Goal: Task Accomplishment & Management: Use online tool/utility

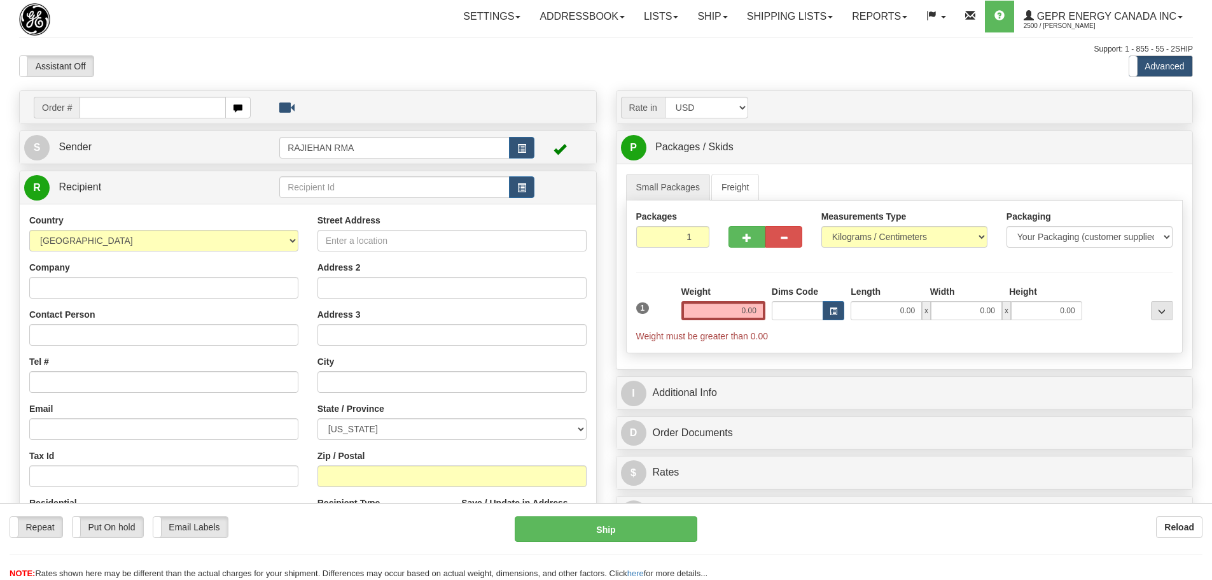
select select "US"
click at [55, 109] on span "Order #" at bounding box center [57, 108] width 46 height 22
click at [79, 109] on span "Order #" at bounding box center [57, 108] width 46 height 22
drag, startPoint x: 80, startPoint y: 109, endPoint x: 88, endPoint y: 112, distance: 8.0
click at [80, 109] on input "text" at bounding box center [153, 108] width 146 height 22
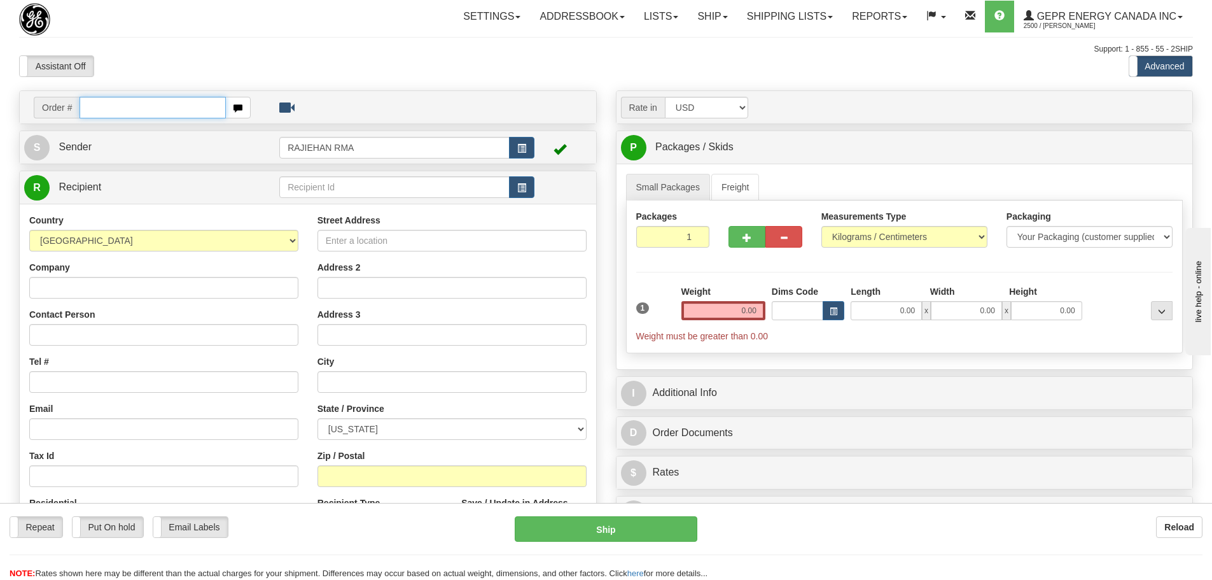
paste input "86690808"
type input "86690808"
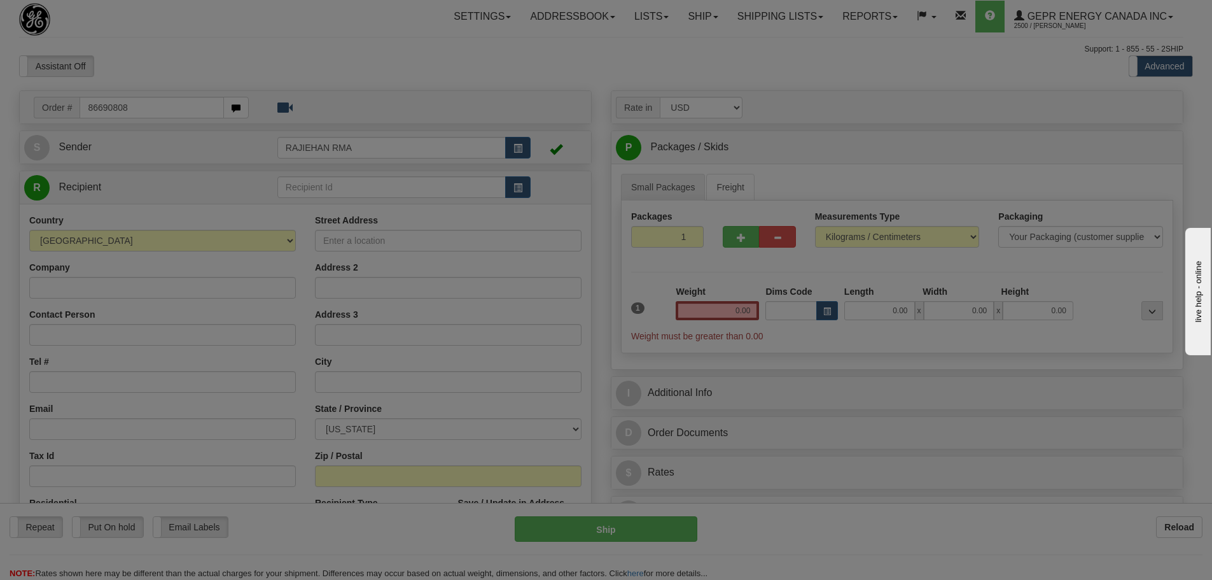
click at [164, 87] on body "Training Course Close Toggle navigation Settings Shipping Preferences New Recip…" at bounding box center [606, 290] width 1212 height 580
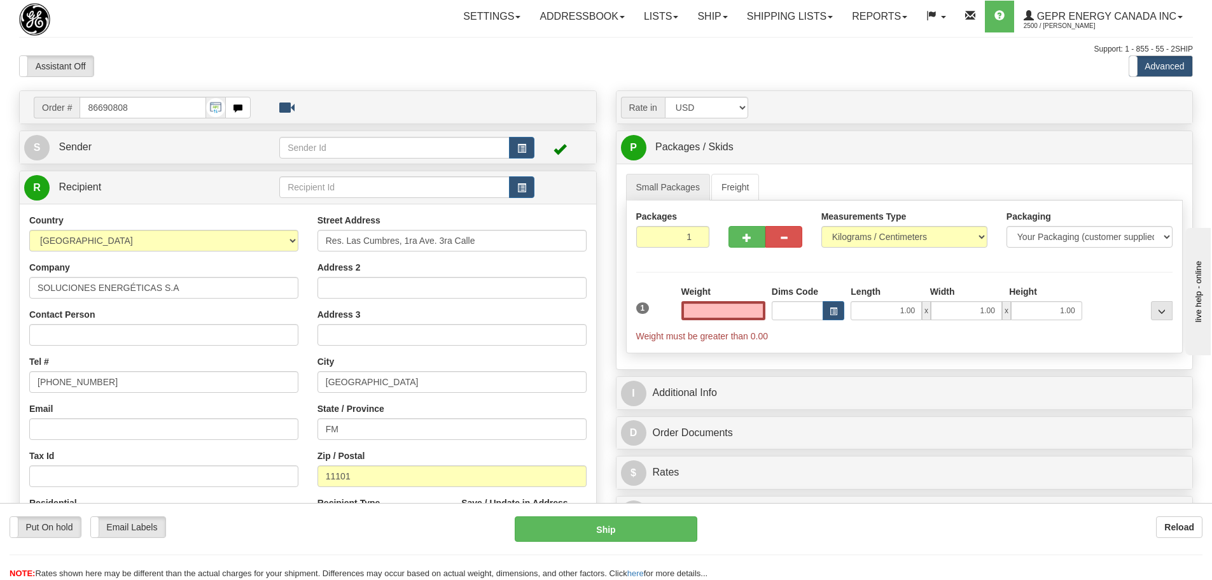
type input "0.00"
click at [529, 147] on button "button" at bounding box center [521, 148] width 25 height 22
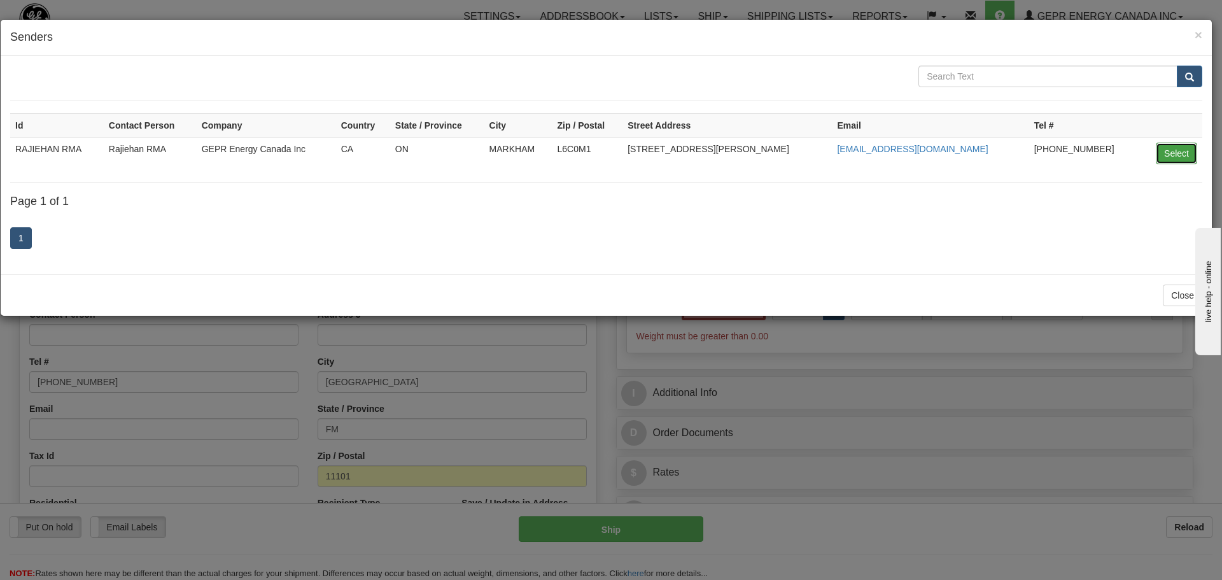
click at [1187, 152] on button "Select" at bounding box center [1176, 154] width 41 height 22
type input "RAJIEHAN RMA"
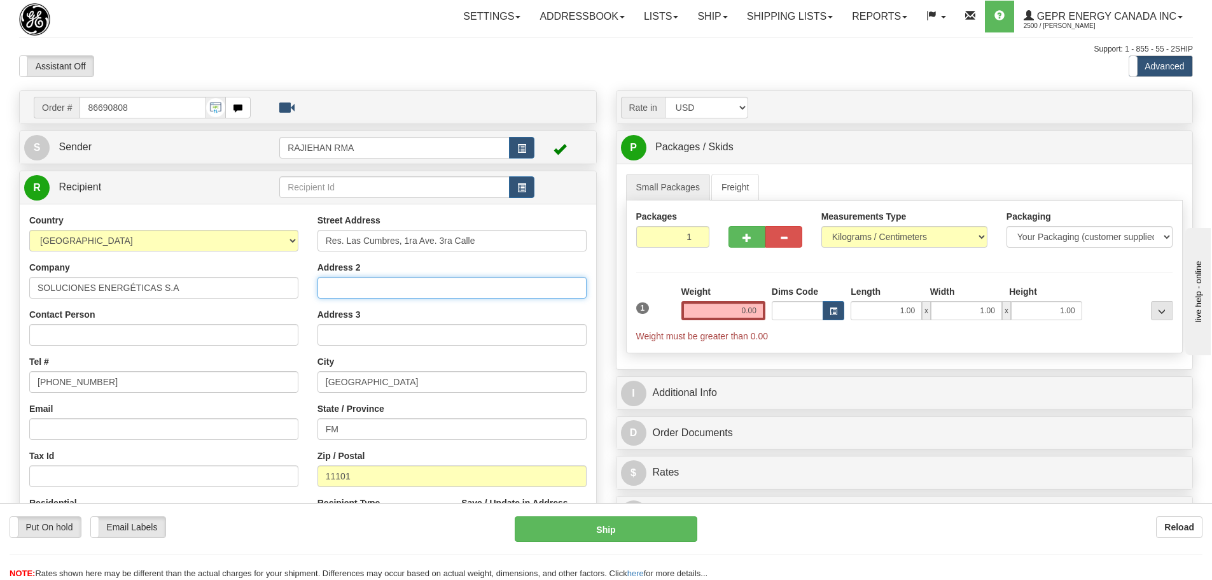
click at [416, 281] on input "Address 2" at bounding box center [452, 288] width 269 height 22
paste input "bloque E"
type input "bloque E"
click at [314, 272] on div "Street Address Res. Las Cumbres, 1ra Ave. 3ra Calle Address 2 bloque E Address …" at bounding box center [452, 385] width 288 height 342
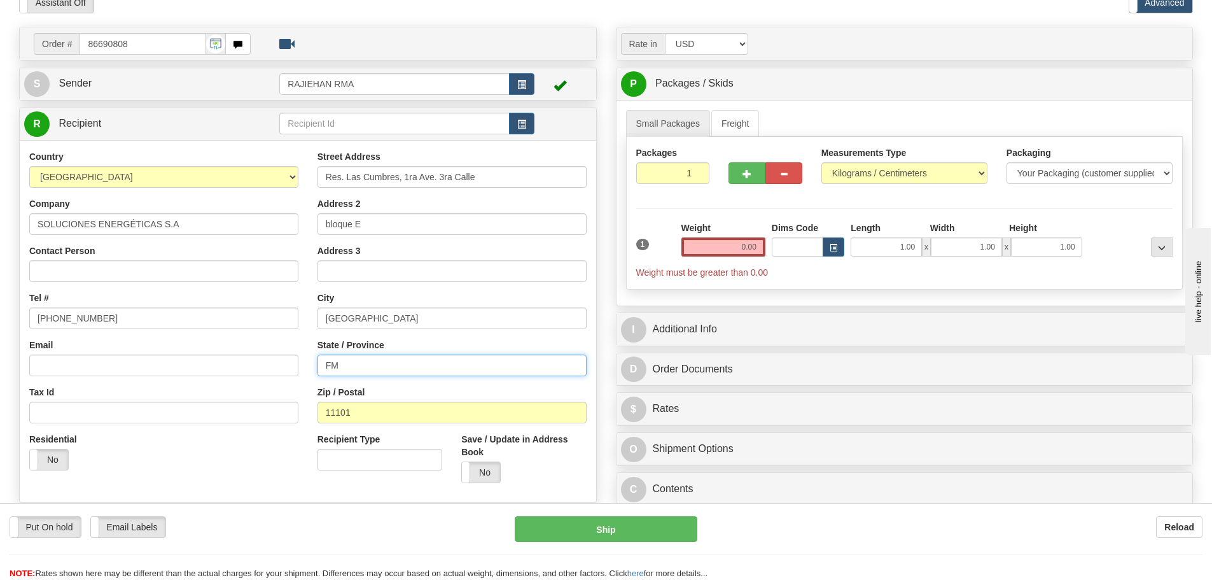
drag, startPoint x: 354, startPoint y: 363, endPoint x: 247, endPoint y: 367, distance: 107.0
click at [247, 367] on div "Country [GEOGRAPHIC_DATA] [GEOGRAPHIC_DATA] [GEOGRAPHIC_DATA] [GEOGRAPHIC_DATA]…" at bounding box center [308, 321] width 577 height 342
paste input "[PERSON_NAME]"
type input "[PERSON_NAME]"
click at [307, 337] on div "Country [GEOGRAPHIC_DATA] [GEOGRAPHIC_DATA] [GEOGRAPHIC_DATA] [GEOGRAPHIC_DATA]…" at bounding box center [164, 315] width 288 height 330
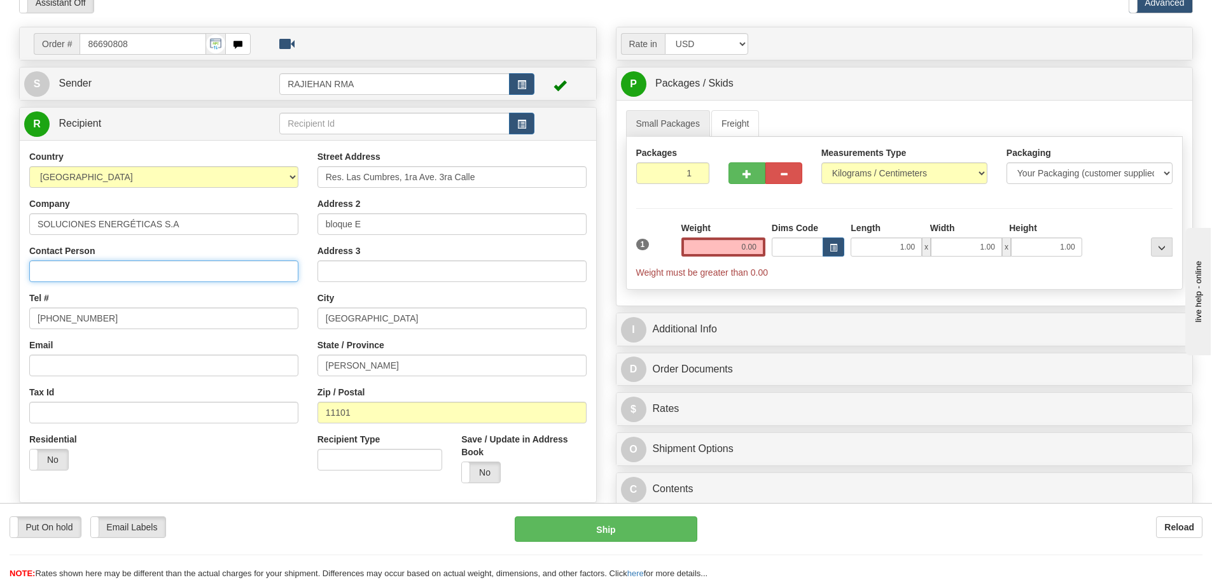
click at [73, 270] on input "Contact Person" at bounding box center [163, 271] width 269 height 22
paste input "[PERSON_NAME]"
type input "[PERSON_NAME]"
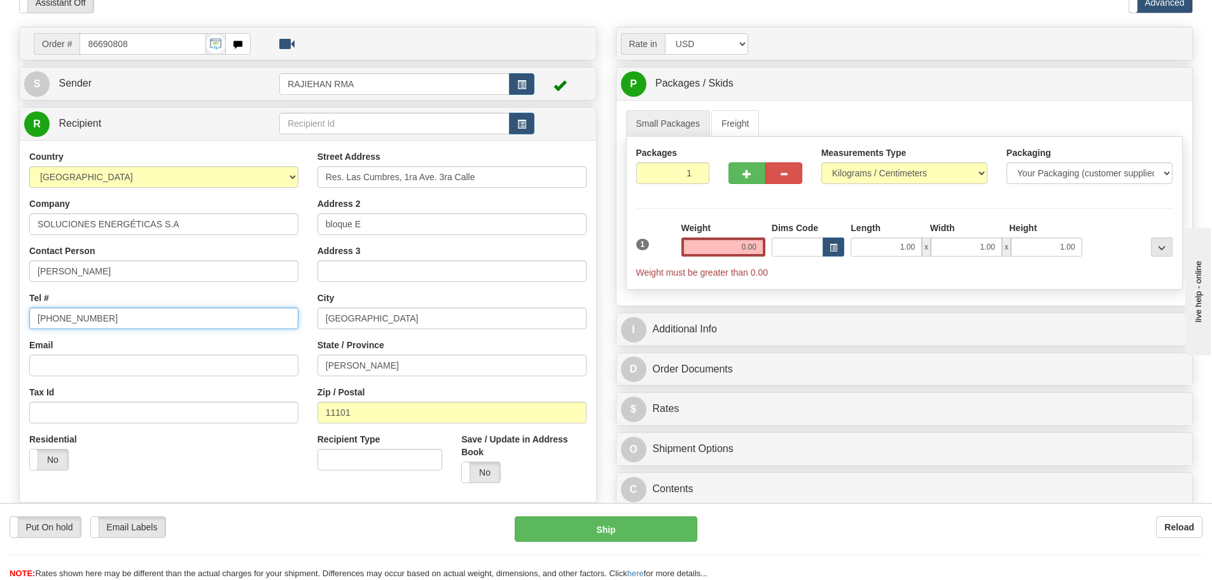
click at [145, 314] on input "[PHONE_NUMBER]" at bounding box center [163, 318] width 269 height 22
drag, startPoint x: 131, startPoint y: 314, endPoint x: -45, endPoint y: 318, distance: 175.7
click at [0, 318] on html "Training Course Close Toggle navigation Settings Shipping Preferences New Sende…" at bounding box center [606, 226] width 1212 height 580
paste input "[PHONE_NUMBER]"
type input "[PHONE_NUMBER]"
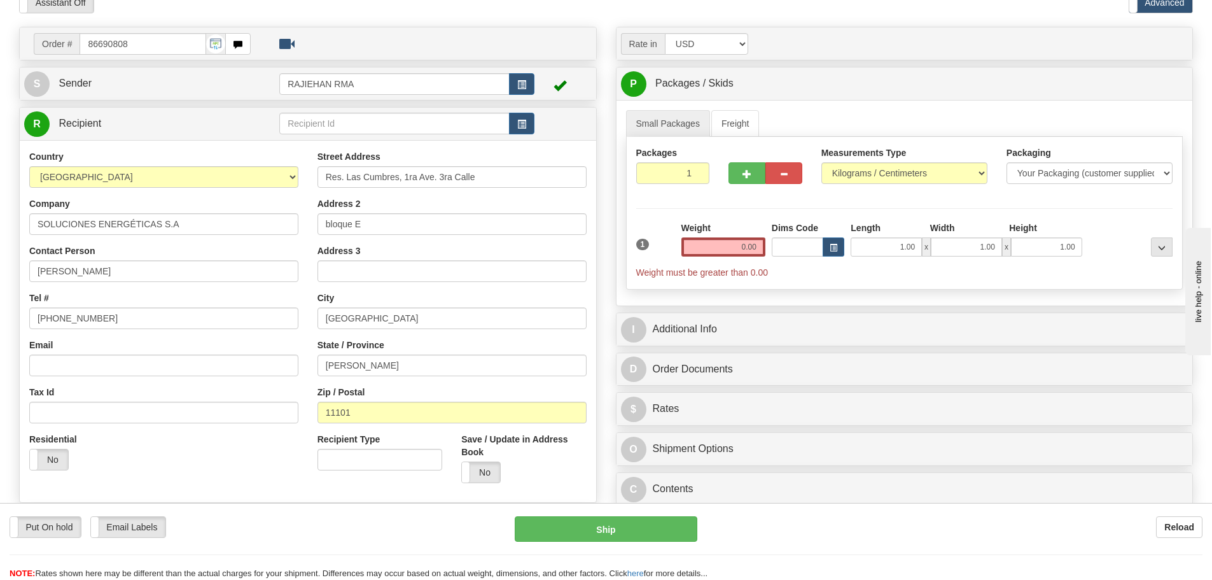
click at [20, 246] on div "Country [GEOGRAPHIC_DATA] [GEOGRAPHIC_DATA] [GEOGRAPHIC_DATA] [GEOGRAPHIC_DATA]…" at bounding box center [164, 315] width 288 height 330
click at [717, 241] on input "0.00" at bounding box center [724, 246] width 84 height 19
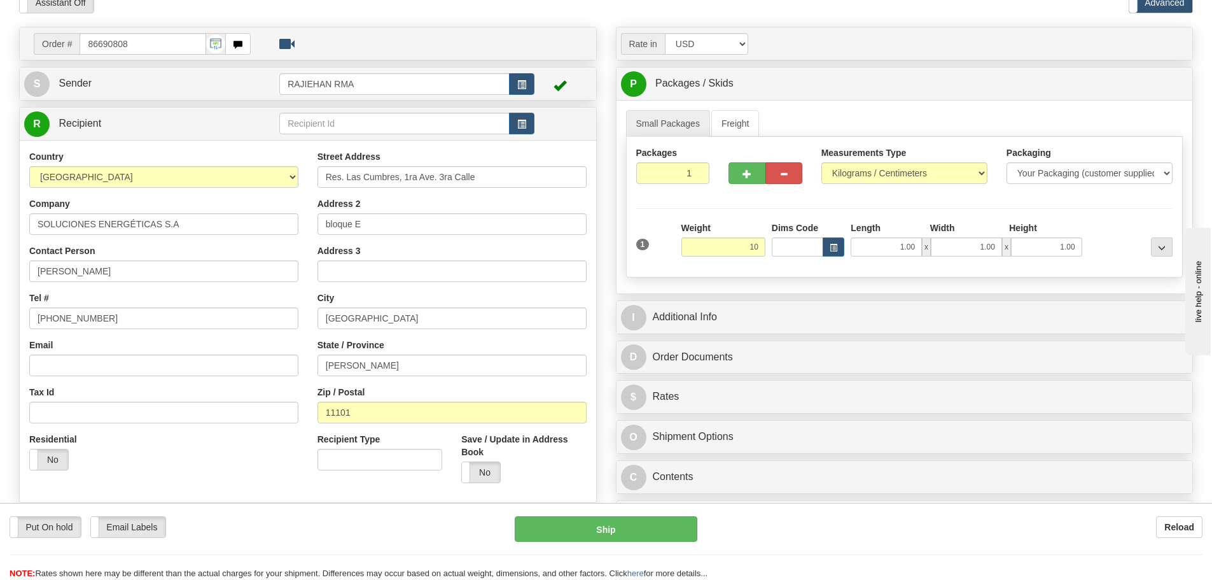
type input "10.00"
click at [681, 200] on div "Packages 1 1 Measurements Type" at bounding box center [904, 207] width 557 height 141
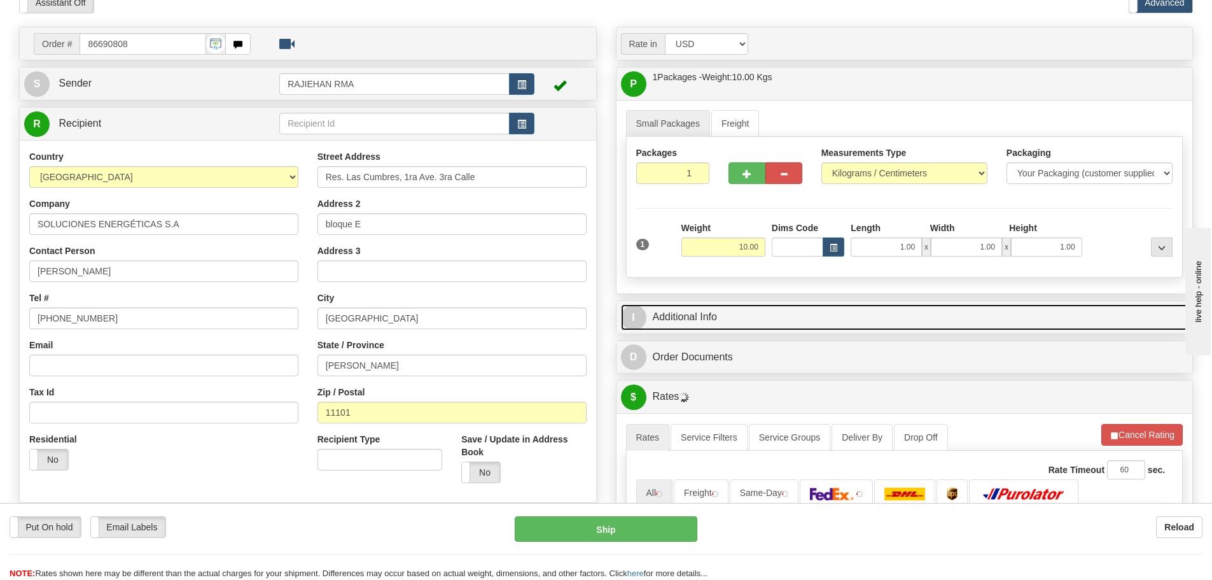
click at [673, 317] on link "I Additional Info" at bounding box center [905, 317] width 568 height 26
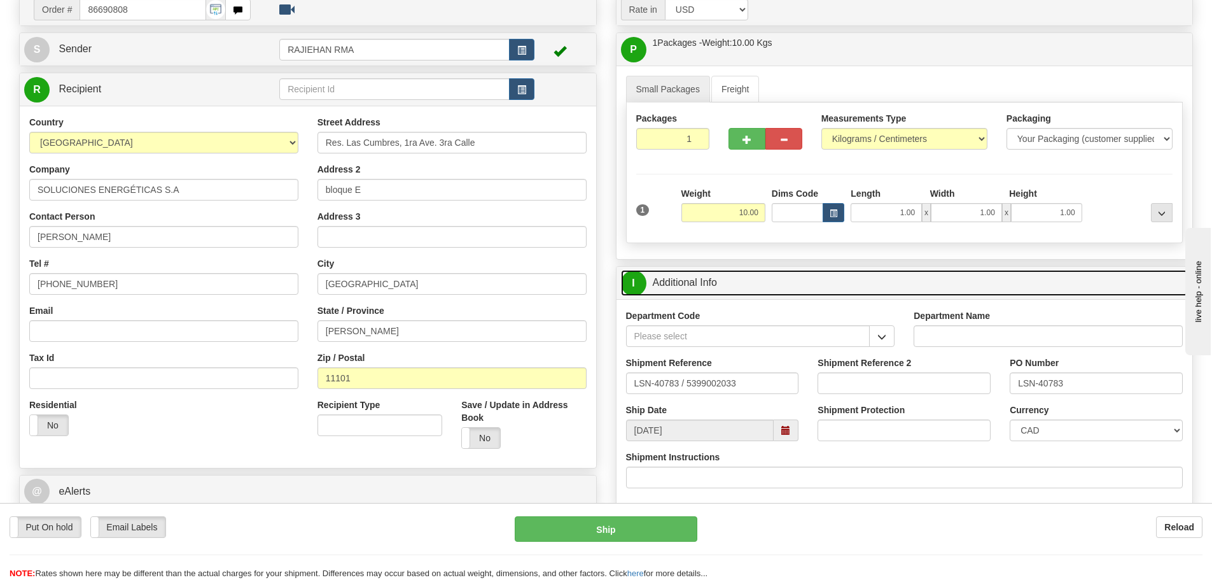
scroll to position [191, 0]
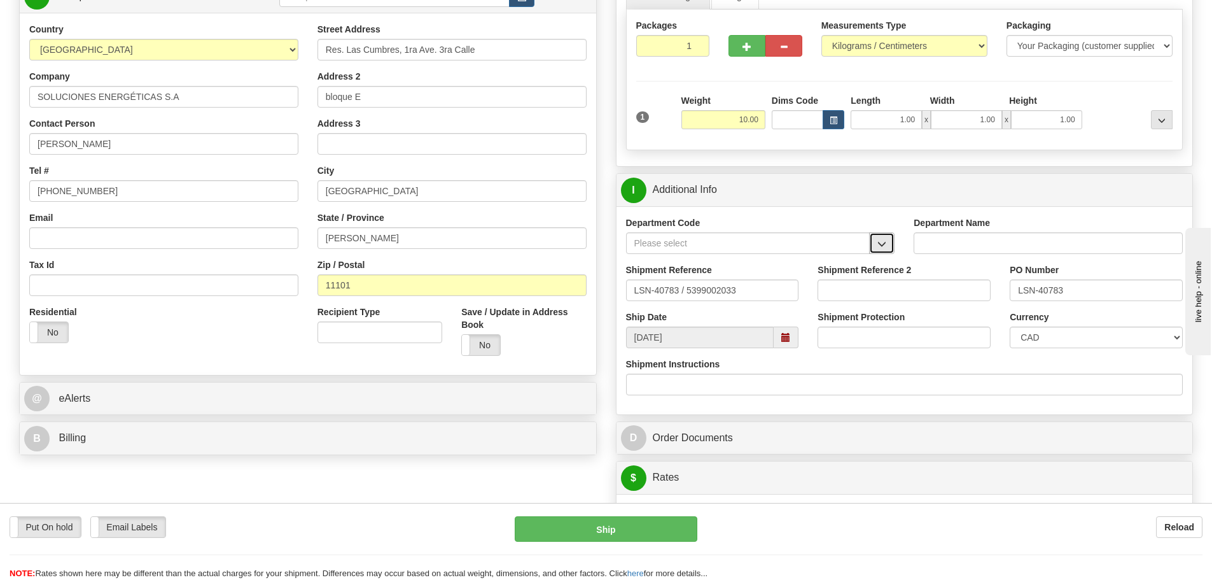
click at [892, 239] on button "button" at bounding box center [881, 243] width 25 height 22
click at [830, 260] on div "SER" at bounding box center [745, 263] width 232 height 14
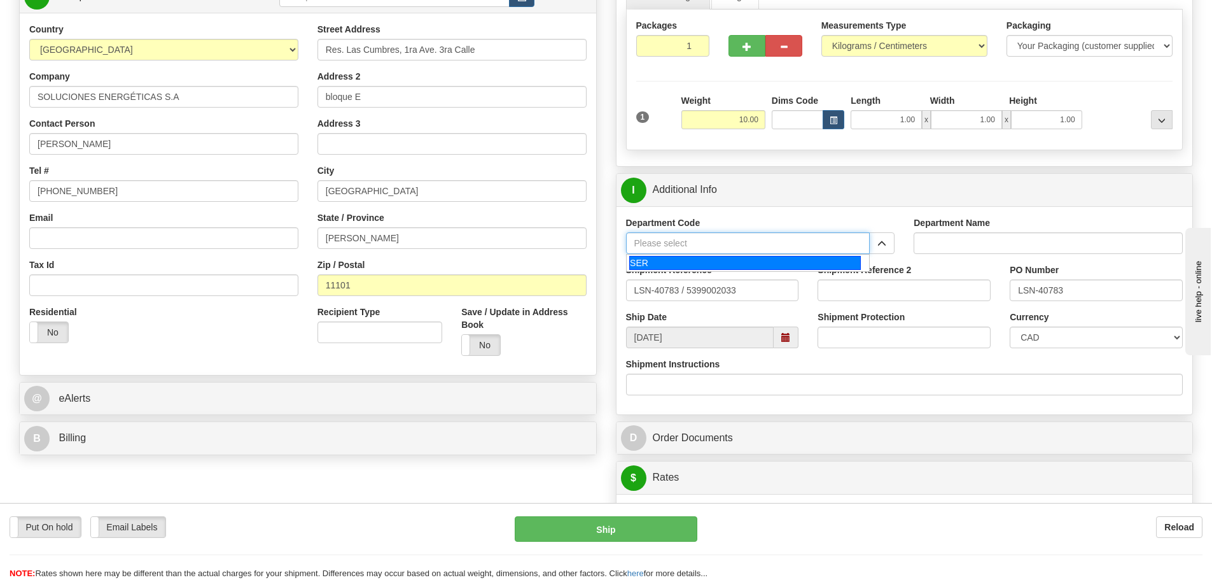
type input "SER"
type input "SERVICE DEPARTMENT"
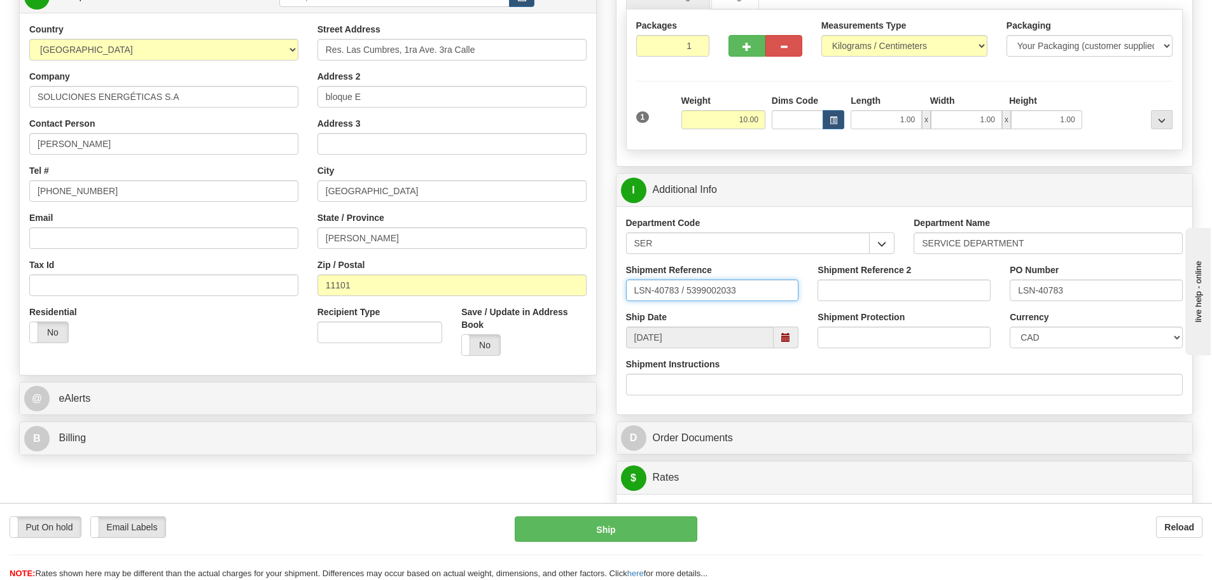
drag, startPoint x: 681, startPoint y: 286, endPoint x: 686, endPoint y: 293, distance: 8.1
click at [686, 293] on input "LSN-40783 / 5399002033" at bounding box center [712, 290] width 173 height 22
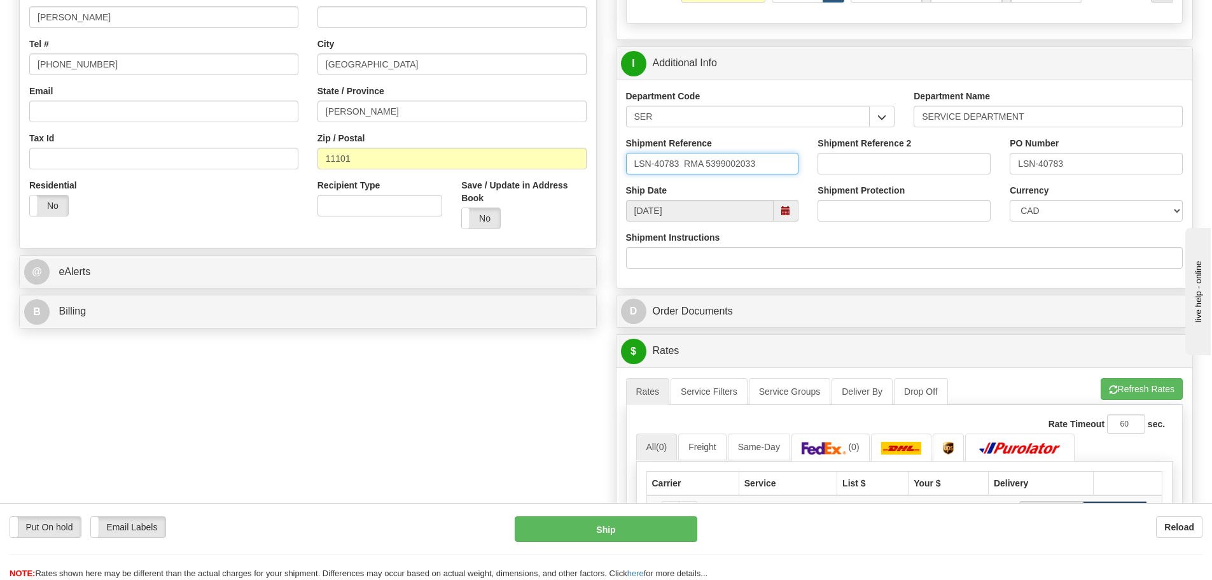
scroll to position [318, 0]
type input "LSN-40783 RMA 5399002033"
click at [1081, 208] on select "CAD USD EUR ZAR [PERSON_NAME] ARN AUD AUS AWG BBD BFR BGN BHD BMD BND BRC BRL C…" at bounding box center [1096, 210] width 173 height 22
select select "1"
click at [1010, 199] on select "CAD USD EUR ZAR [PERSON_NAME] ARN AUD AUS AWG BBD BFR BGN BHD BMD BND BRC BRL C…" at bounding box center [1096, 210] width 173 height 22
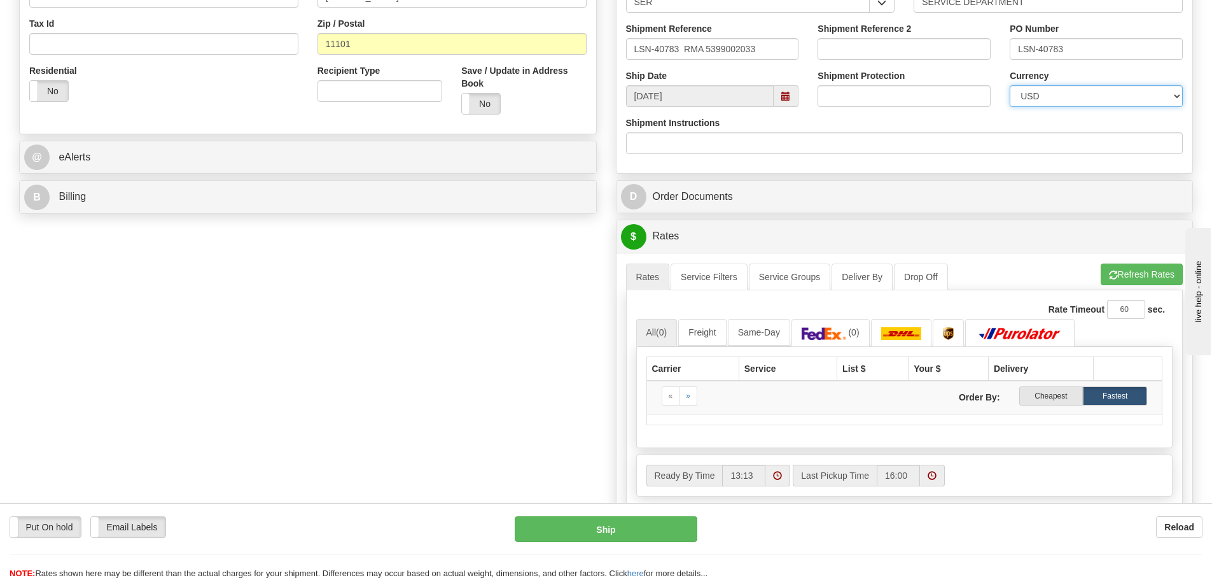
scroll to position [445, 0]
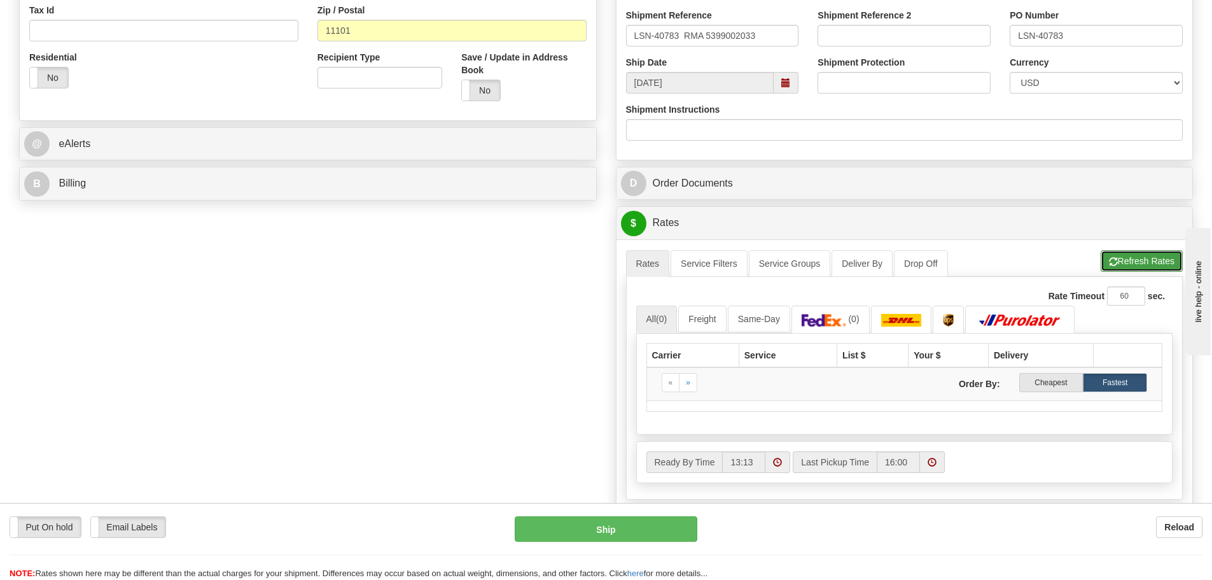
click at [1112, 262] on span "button" at bounding box center [1113, 262] width 9 height 8
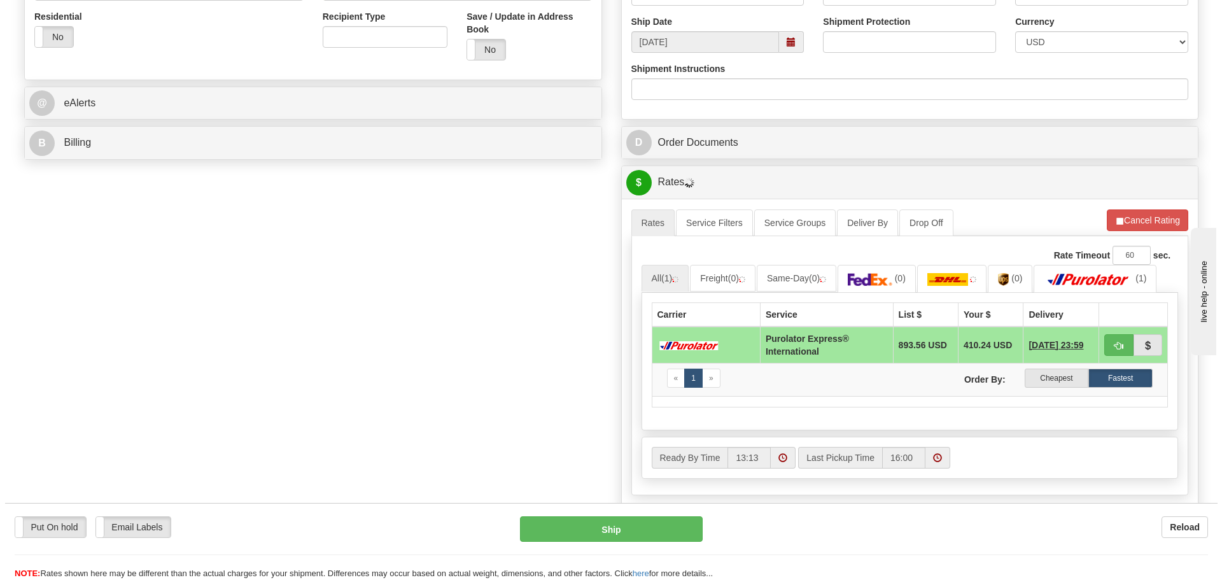
scroll to position [509, 0]
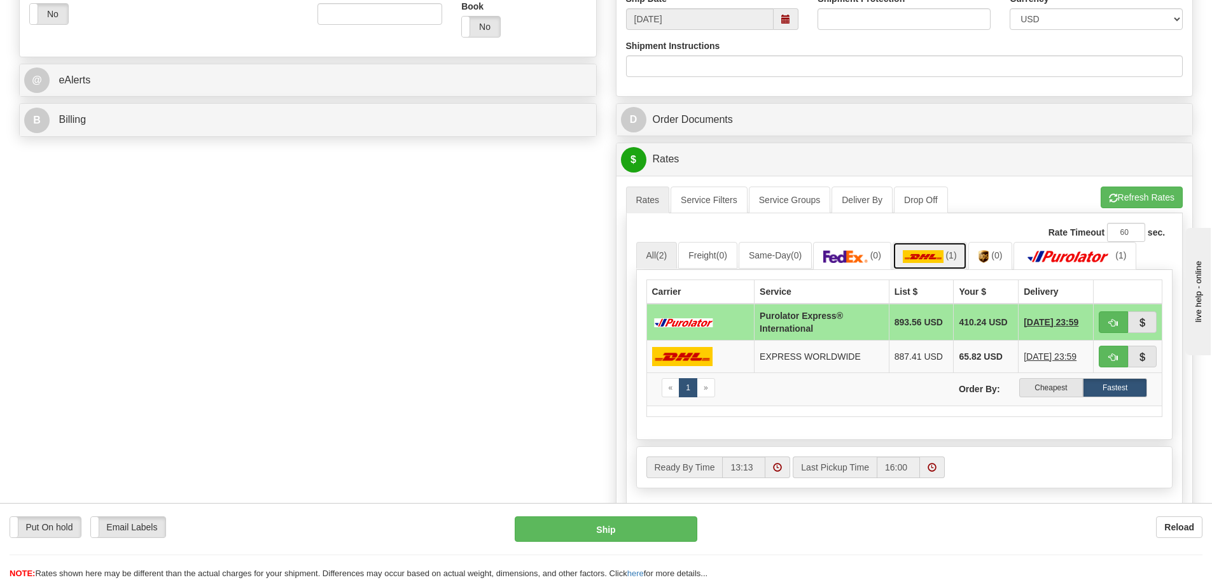
click at [942, 257] on img at bounding box center [923, 256] width 41 height 13
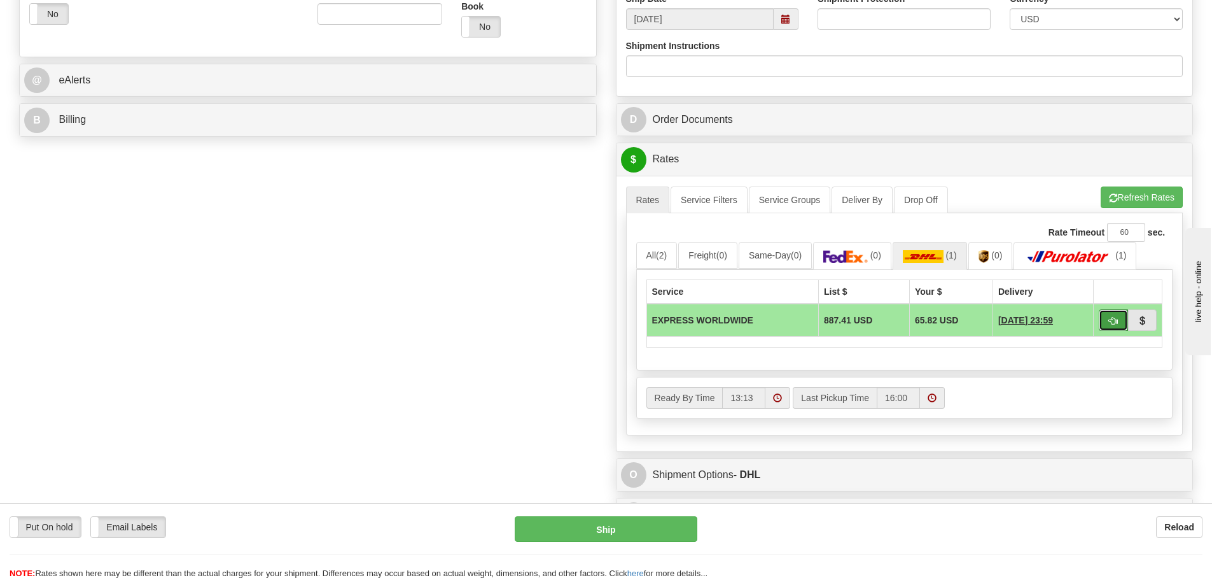
click at [1112, 325] on span "button" at bounding box center [1113, 321] width 9 height 8
type input "P"
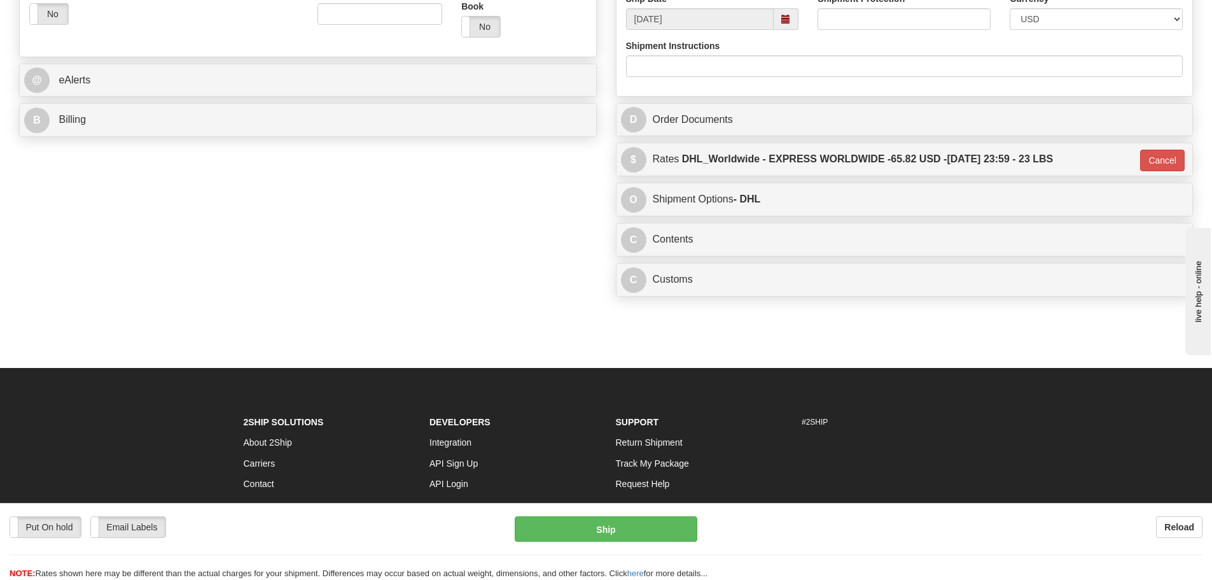
click at [674, 226] on div "C Contents Documents Commodities" at bounding box center [905, 239] width 577 height 32
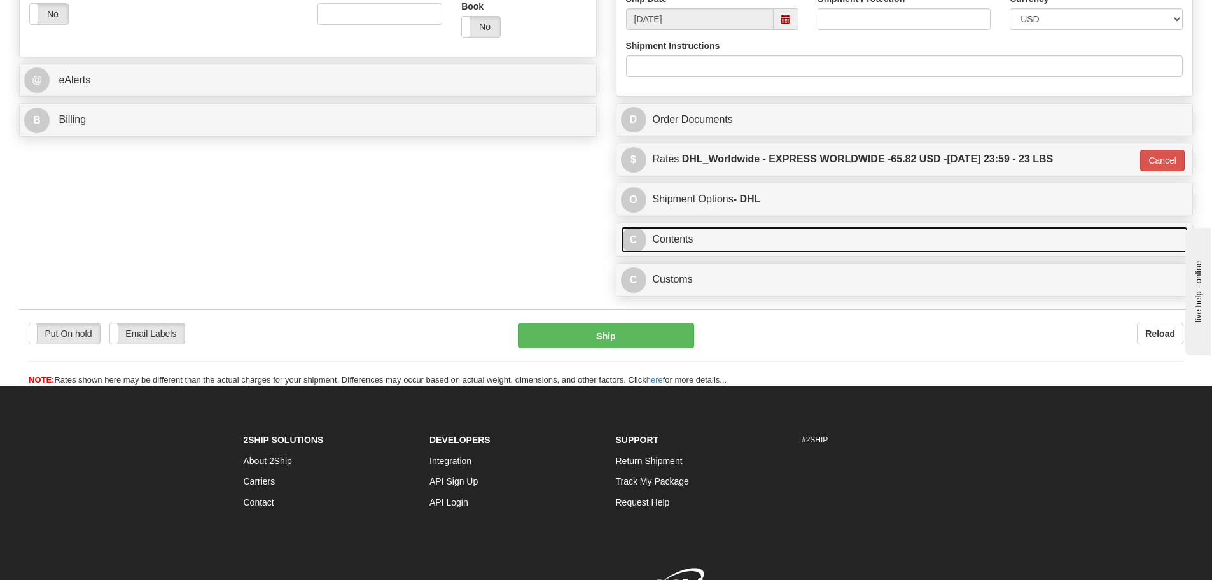
click at [684, 245] on link "C Contents" at bounding box center [905, 240] width 568 height 26
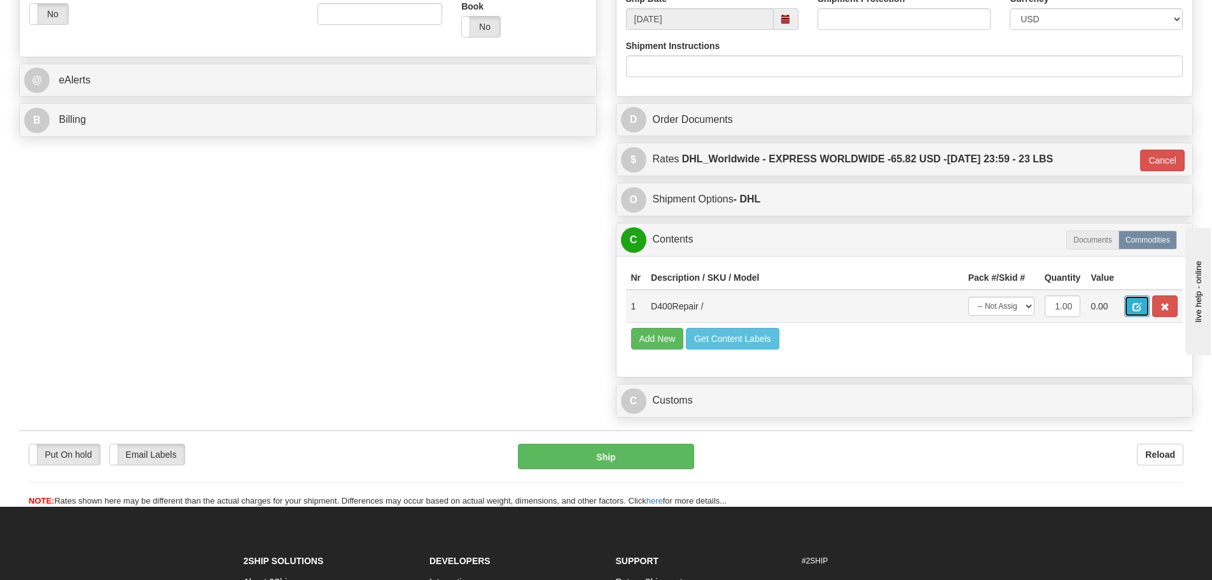
click at [1134, 307] on span "button" at bounding box center [1137, 307] width 9 height 8
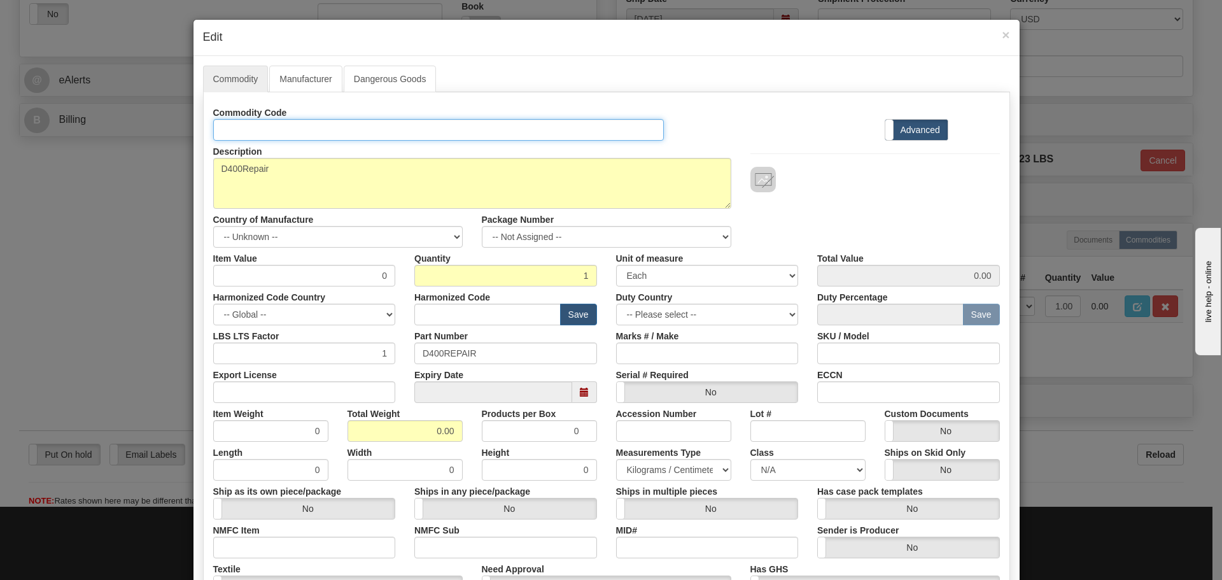
click at [347, 122] on input "Id" at bounding box center [438, 130] width 451 height 22
paste input "D400NAU21UUUUUUAU1UAUUAAJUU"
type input "D400NAU21UUUUUUAU1UAUUAAJUU"
drag, startPoint x: 506, startPoint y: 365, endPoint x: 456, endPoint y: 366, distance: 49.6
click at [454, 365] on div "Expiry Date" at bounding box center [506, 383] width 202 height 39
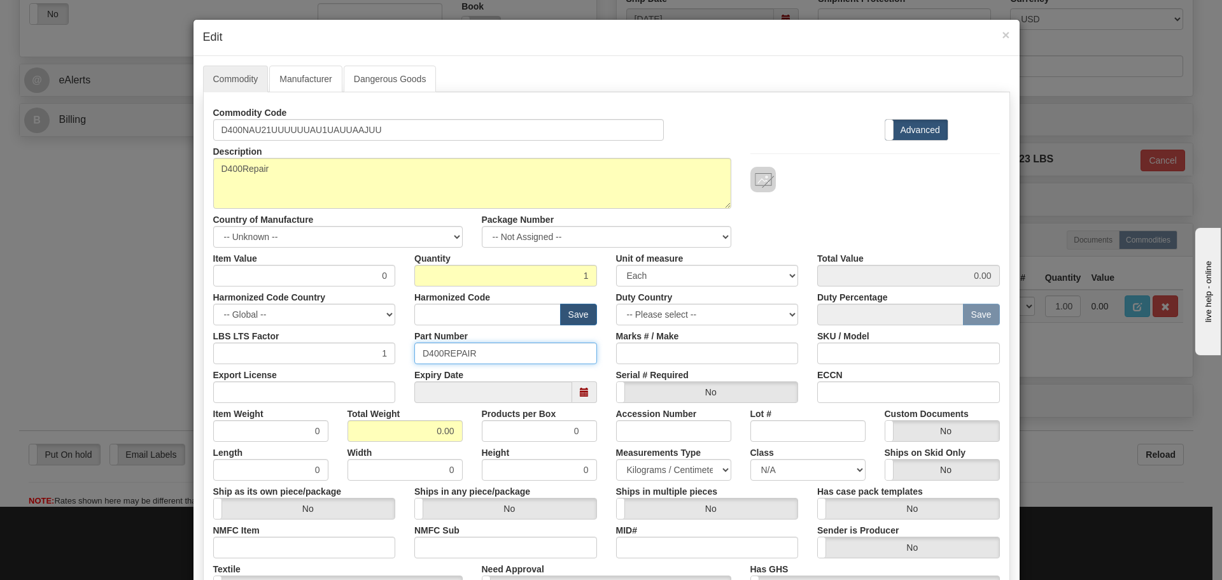
drag, startPoint x: 482, startPoint y: 357, endPoint x: 230, endPoint y: 351, distance: 252.1
click at [230, 351] on div "LBS LTS Factor 1 Part Number D400REPAIR Marks # / Make SKU / Model" at bounding box center [607, 344] width 806 height 39
paste input "NAU21UUUUUUAU1UAUUAAJUU"
type input "D400NAU21UUUUUUAU1UAUUAAJUU"
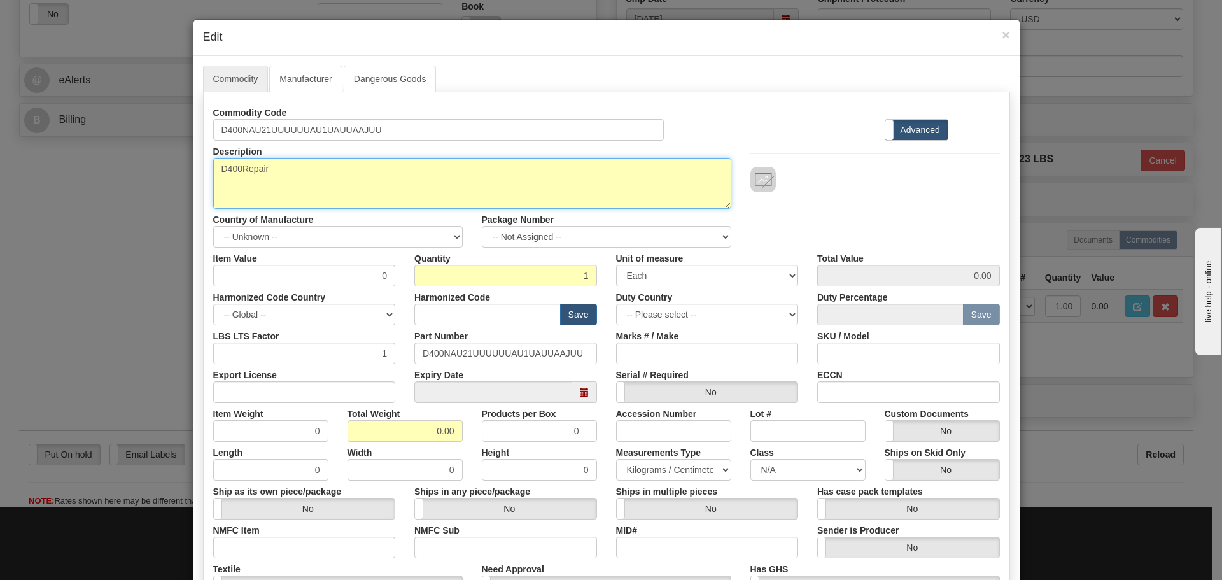
drag, startPoint x: 306, startPoint y: 157, endPoint x: 134, endPoint y: 179, distance: 173.2
click at [134, 179] on div "× Edit Commodity Manufacturer Dangerous Goods Commodity Code D400NAU21UUUUUUAU1…" at bounding box center [611, 290] width 1222 height 580
click at [285, 186] on textarea "D400Repair" at bounding box center [472, 183] width 518 height 51
paste textarea "Obsolete - D400 System"
click at [303, 183] on textarea "D400Repair" at bounding box center [472, 183] width 518 height 51
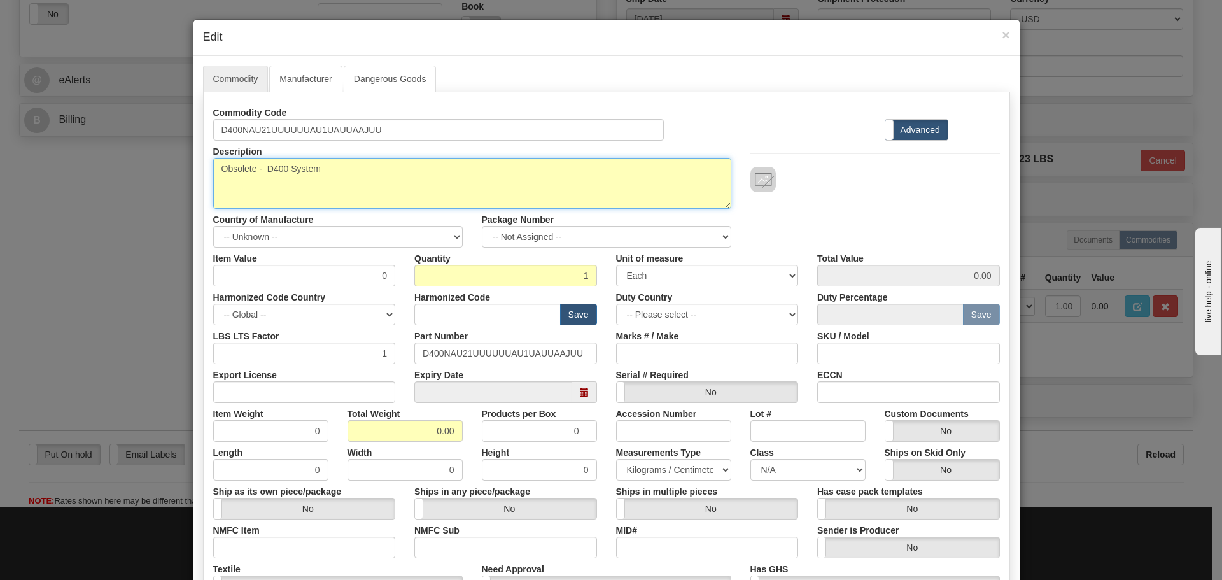
type textarea "Obsolete - D400 System"
click at [361, 176] on textarea "D400Repair" at bounding box center [472, 183] width 518 height 51
drag, startPoint x: 357, startPoint y: 176, endPoint x: 87, endPoint y: 186, distance: 270.6
click at [87, 186] on div "× Edit Commodity Manufacturer Dangerous Goods Commodity Code D400NAU21UUUUUUAU1…" at bounding box center [611, 290] width 1222 height 580
click at [274, 197] on textarea "D400Repair" at bounding box center [472, 183] width 518 height 51
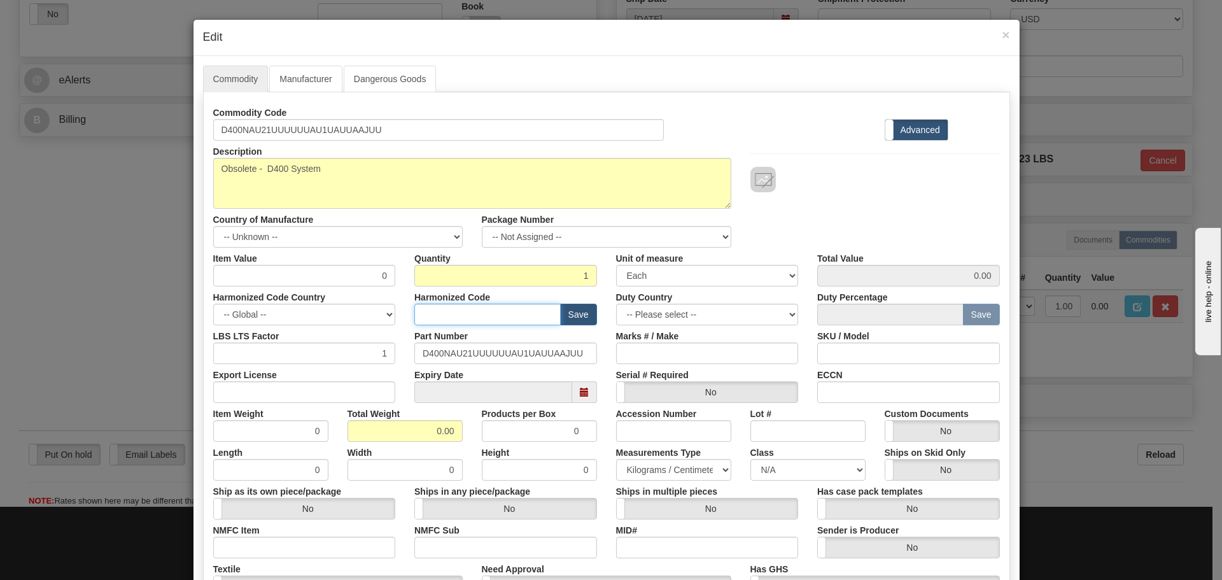
click at [433, 304] on input "text" at bounding box center [487, 315] width 146 height 22
click at [432, 305] on input "text" at bounding box center [487, 315] width 146 height 22
click at [451, 258] on div "Quantity 1" at bounding box center [506, 267] width 202 height 39
click at [438, 312] on input "text" at bounding box center [487, 315] width 146 height 22
type input "8536.49.0080"
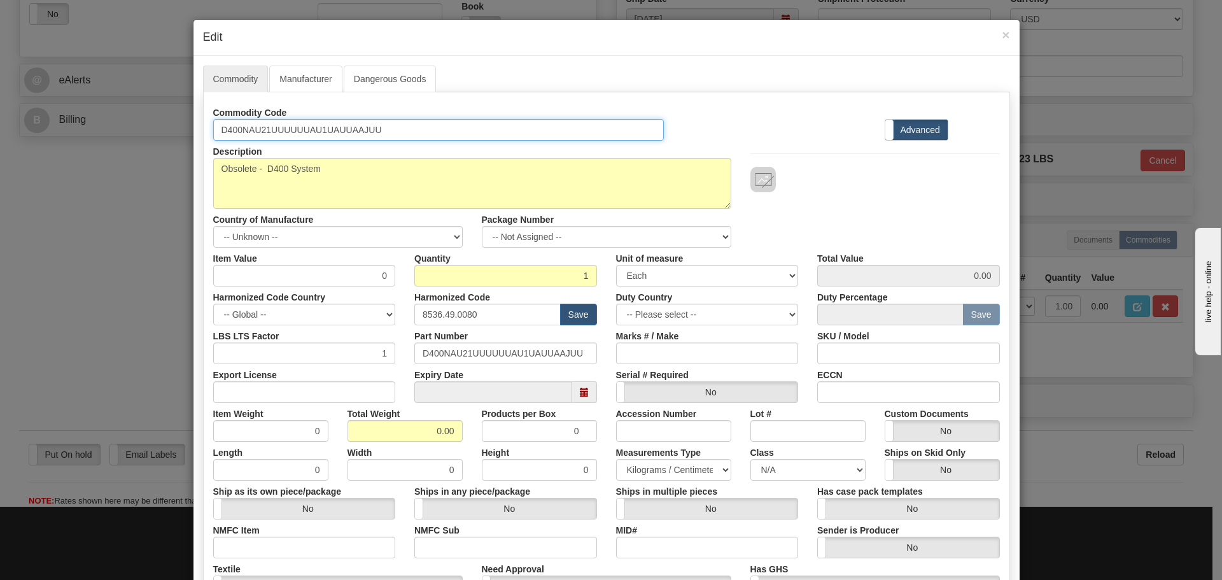
drag, startPoint x: 423, startPoint y: 122, endPoint x: 186, endPoint y: 106, distance: 236.6
click at [186, 106] on div "× Edit Commodity Manufacturer Dangerous Goods Commodity Code D400NAU21UUUUUUAU1…" at bounding box center [611, 290] width 1222 height 580
